Goal: Check status: Check status

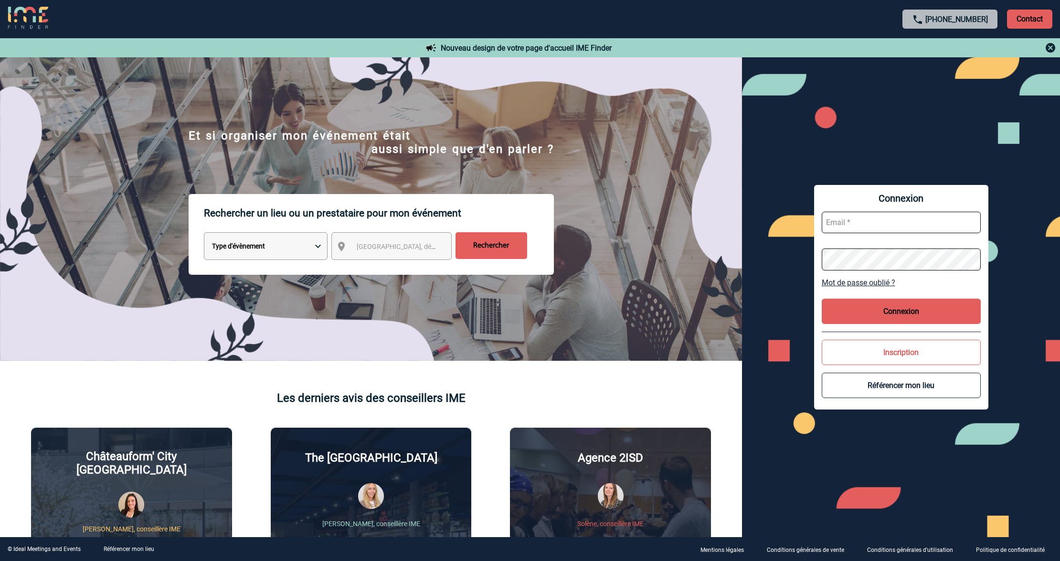
type input "lgebski@ime-groupe.com"
drag, startPoint x: 901, startPoint y: 217, endPoint x: 923, endPoint y: 221, distance: 22.3
click at [901, 217] on input "lgebski@ime-groupe.com" at bounding box center [901, 222] width 159 height 21
click at [889, 313] on button "Connexion" at bounding box center [901, 310] width 159 height 25
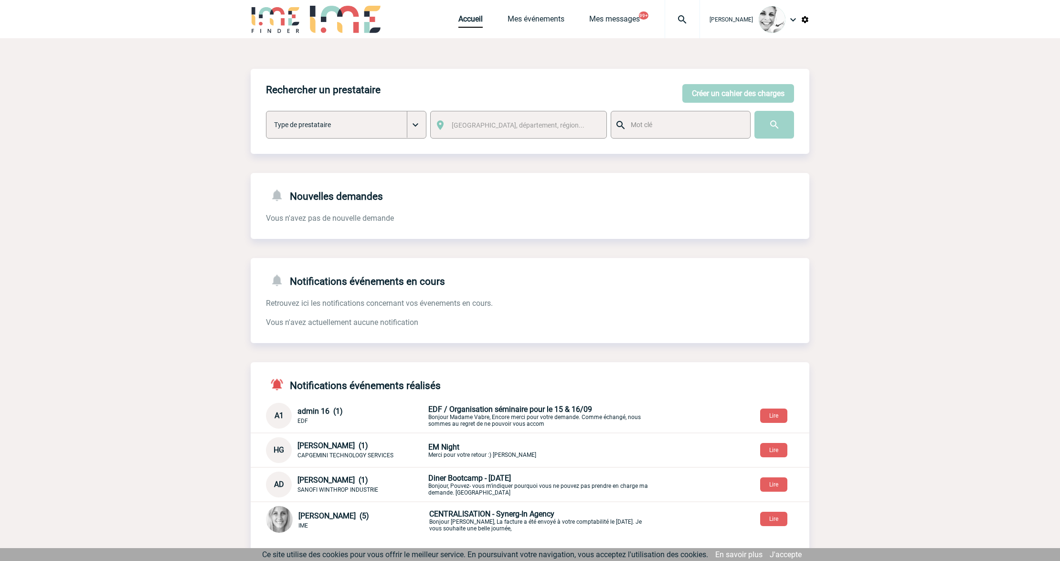
click at [689, 24] on img at bounding box center [682, 19] width 34 height 11
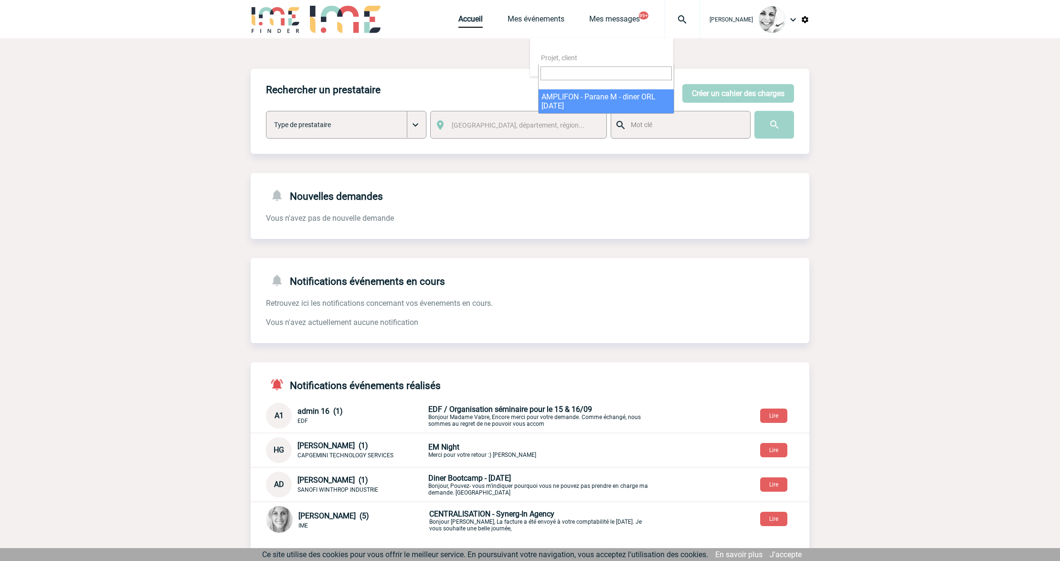
select select "23721"
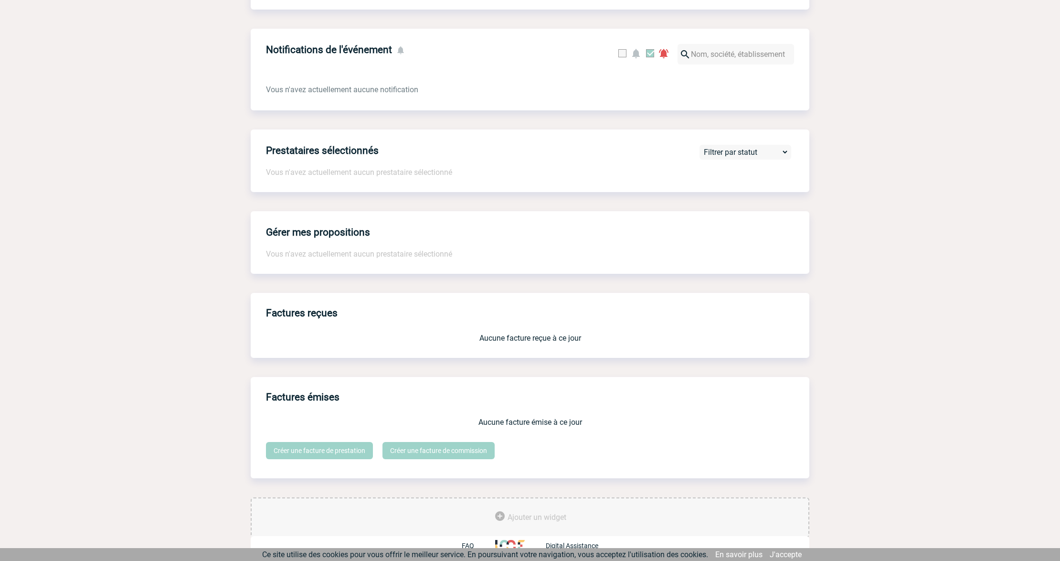
scroll to position [406, 0]
